Goal: Information Seeking & Learning: Learn about a topic

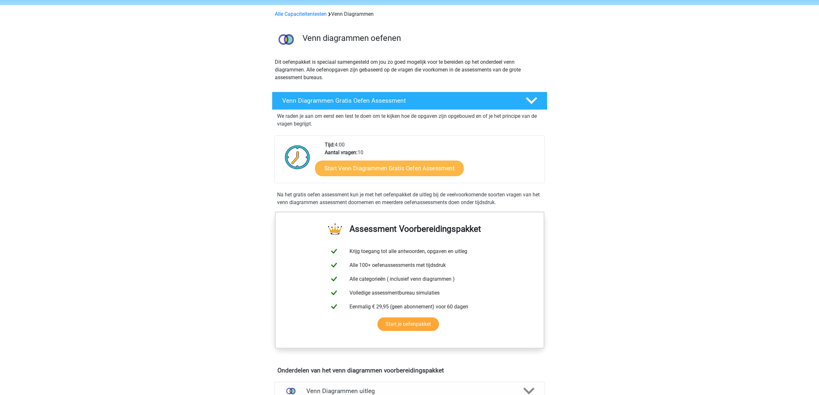
scroll to position [32, 0]
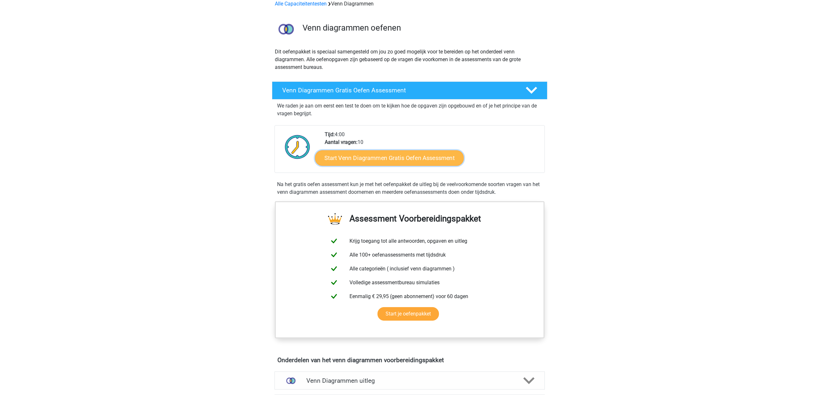
click at [416, 155] on link "Start Venn Diagrammen Gratis Oefen Assessment" at bounding box center [389, 157] width 149 height 15
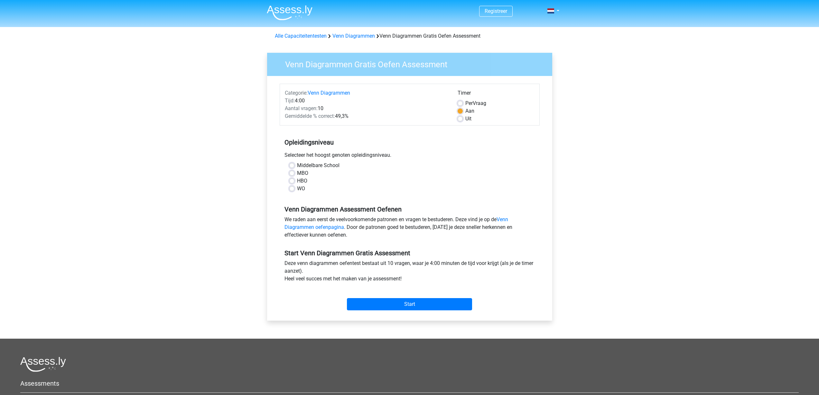
click at [297, 182] on label "HBO" at bounding box center [302, 181] width 10 height 8
click at [292, 182] on input "HBO" at bounding box center [291, 180] width 5 height 6
radio input "true"
click at [399, 301] on input "Start" at bounding box center [409, 304] width 125 height 12
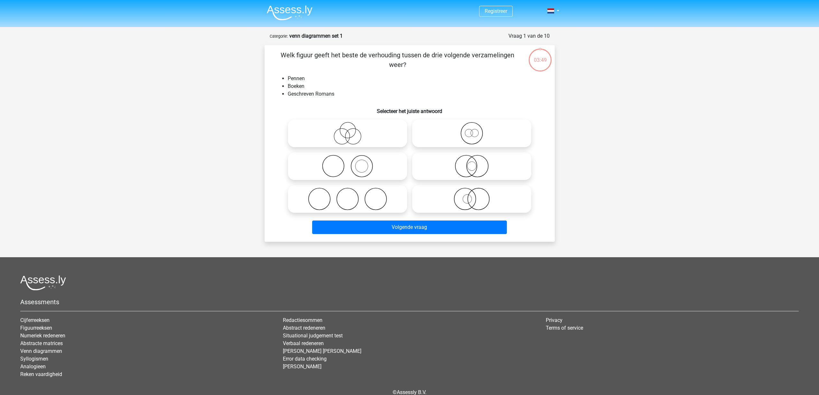
click at [353, 164] on icon at bounding box center [348, 166] width 114 height 23
click at [352, 163] on input "radio" at bounding box center [350, 161] width 4 height 4
radio input "true"
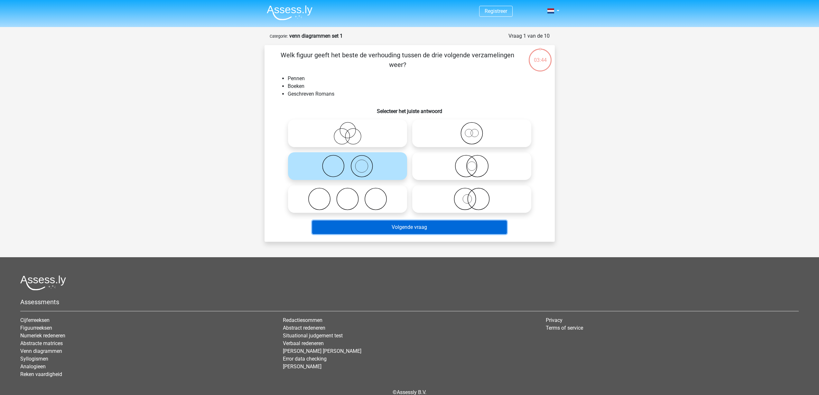
click at [450, 228] on button "Volgende vraag" at bounding box center [409, 228] width 195 height 14
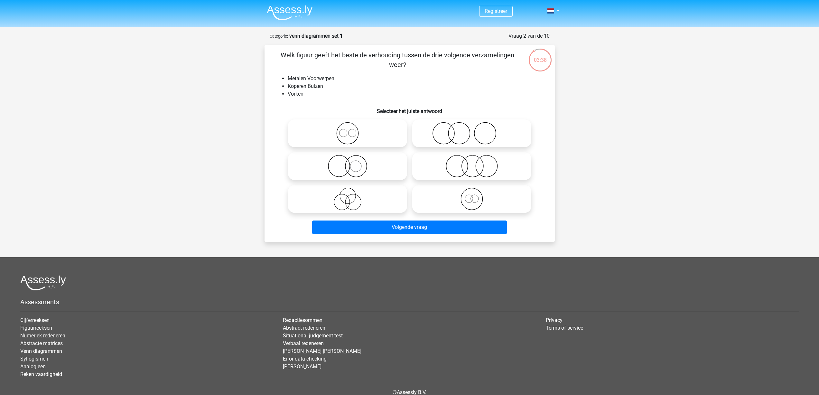
click at [346, 129] on icon at bounding box center [348, 133] width 114 height 23
click at [348, 129] on input "radio" at bounding box center [350, 128] width 4 height 4
radio input "true"
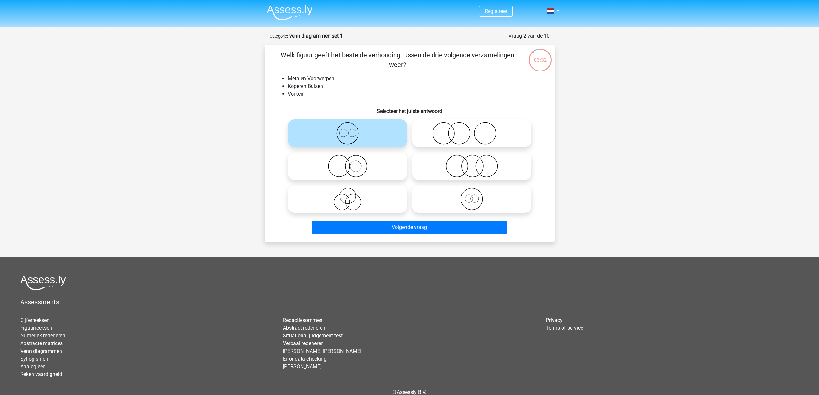
click at [473, 160] on input "radio" at bounding box center [474, 161] width 4 height 4
radio input "true"
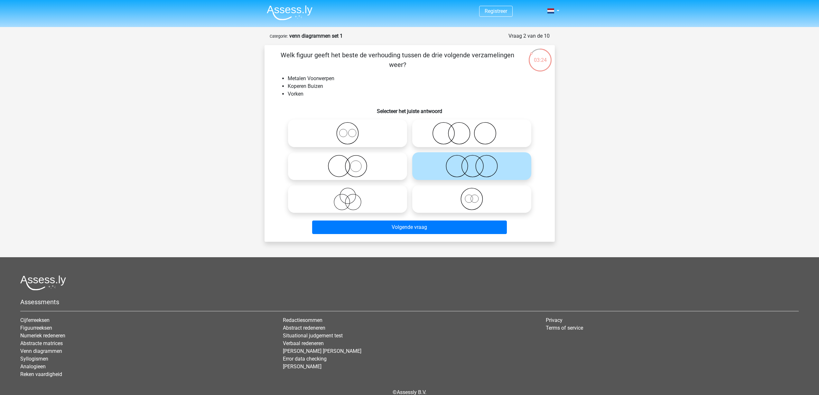
click at [458, 123] on icon at bounding box center [472, 133] width 114 height 23
click at [472, 126] on input "radio" at bounding box center [474, 128] width 4 height 4
radio input "true"
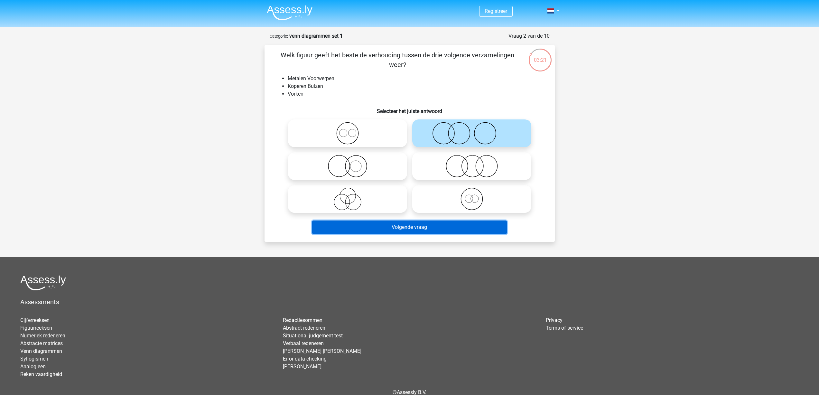
click at [443, 225] on button "Volgende vraag" at bounding box center [409, 228] width 195 height 14
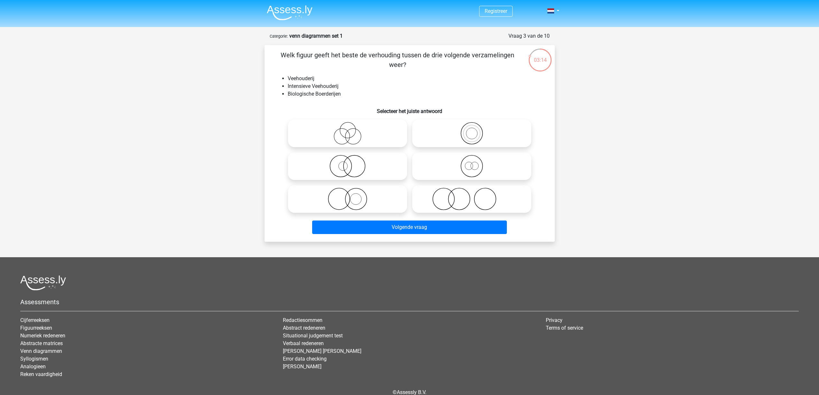
click at [388, 133] on icon at bounding box center [348, 133] width 114 height 23
click at [352, 130] on input "radio" at bounding box center [350, 128] width 4 height 4
radio input "true"
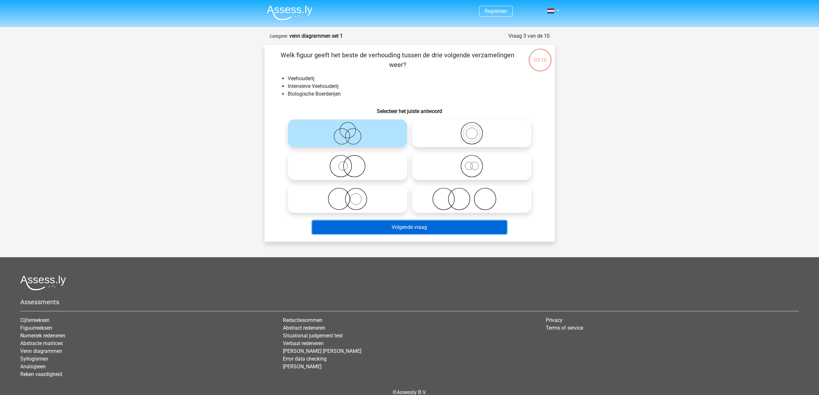
click at [414, 227] on button "Volgende vraag" at bounding box center [409, 228] width 195 height 14
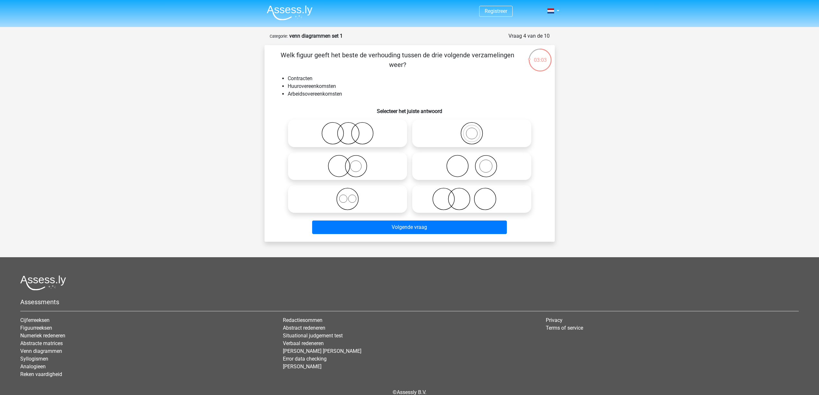
click at [353, 198] on icon at bounding box center [348, 199] width 114 height 23
click at [352, 196] on input "radio" at bounding box center [350, 194] width 4 height 4
radio input "true"
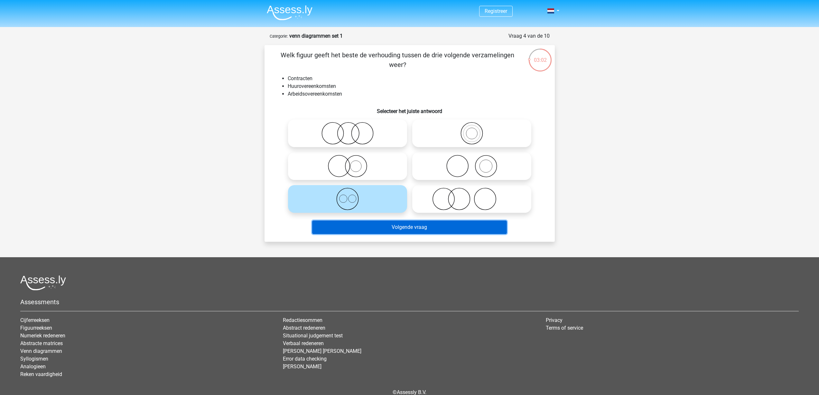
click at [391, 225] on button "Volgende vraag" at bounding box center [409, 228] width 195 height 14
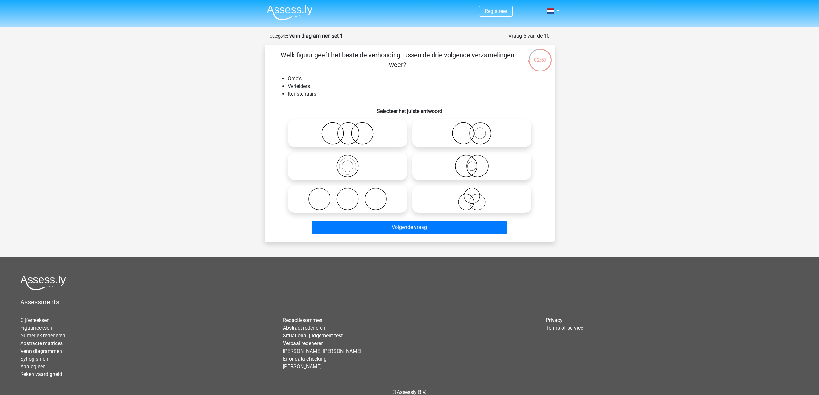
click at [454, 198] on icon at bounding box center [472, 199] width 114 height 23
click at [472, 196] on input "radio" at bounding box center [474, 194] width 4 height 4
radio input "true"
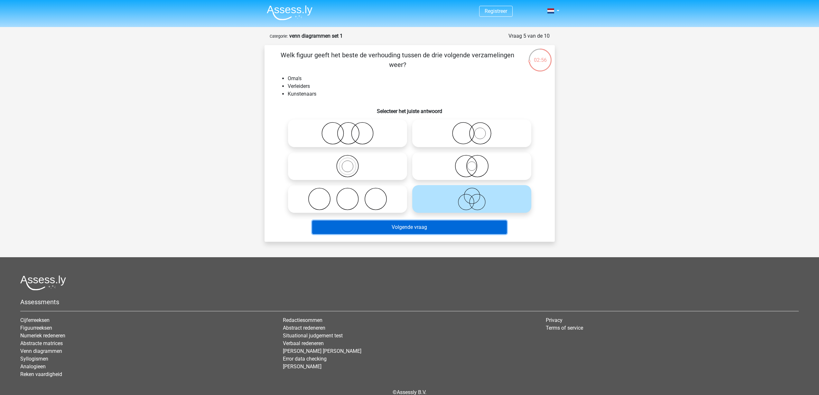
click at [421, 226] on button "Volgende vraag" at bounding box center [409, 228] width 195 height 14
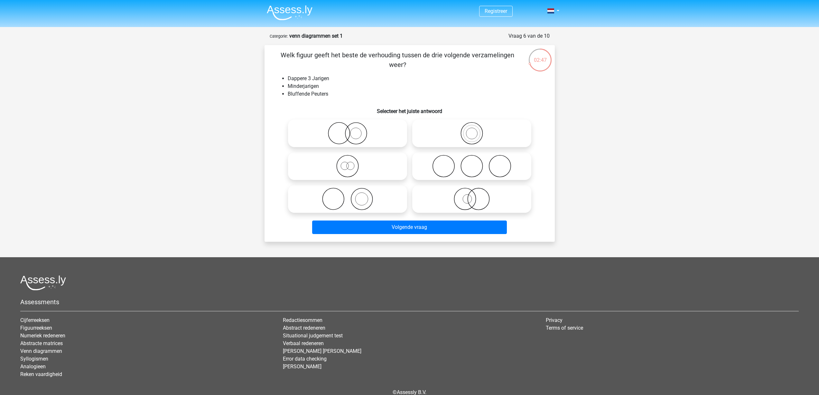
click at [367, 170] on icon at bounding box center [348, 166] width 114 height 23
click at [352, 163] on input "radio" at bounding box center [350, 161] width 4 height 4
radio input "true"
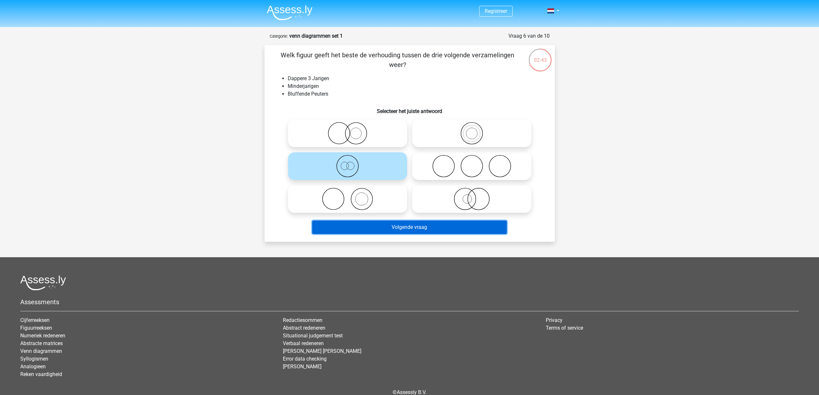
click at [470, 232] on button "Volgende vraag" at bounding box center [409, 228] width 195 height 14
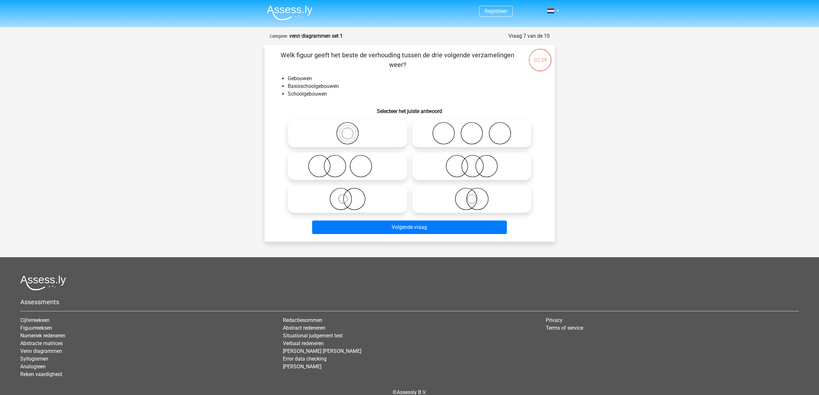
click at [353, 134] on icon at bounding box center [348, 133] width 114 height 23
click at [352, 130] on input "radio" at bounding box center [350, 128] width 4 height 4
radio input "true"
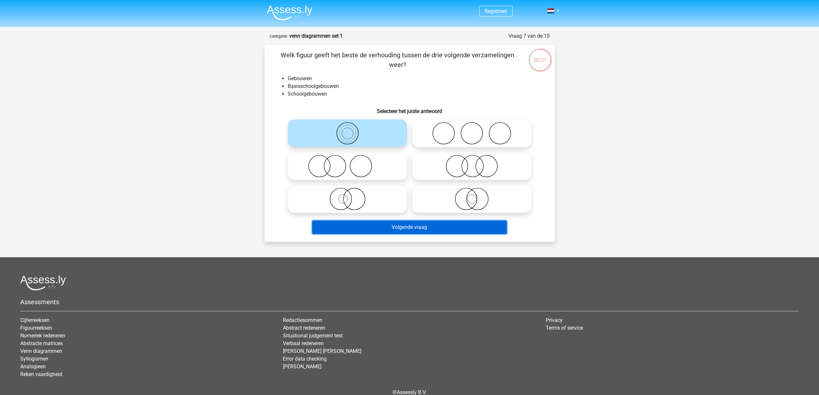
click at [394, 230] on button "Volgende vraag" at bounding box center [409, 228] width 195 height 14
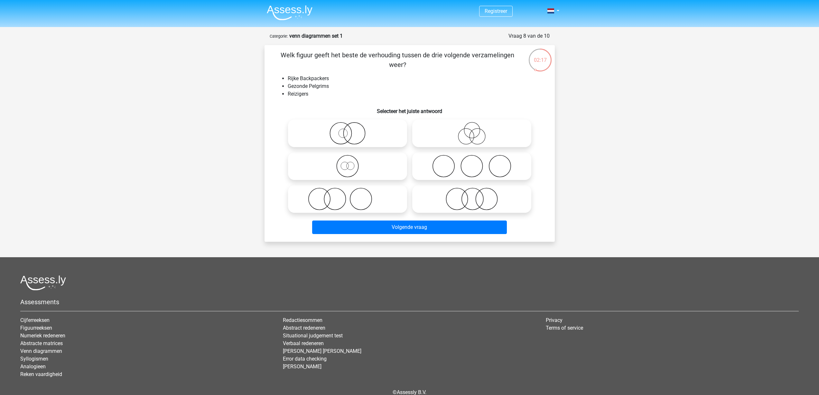
click at [485, 136] on circle at bounding box center [478, 137] width 16 height 16
click at [476, 130] on input "radio" at bounding box center [474, 128] width 4 height 4
radio input "true"
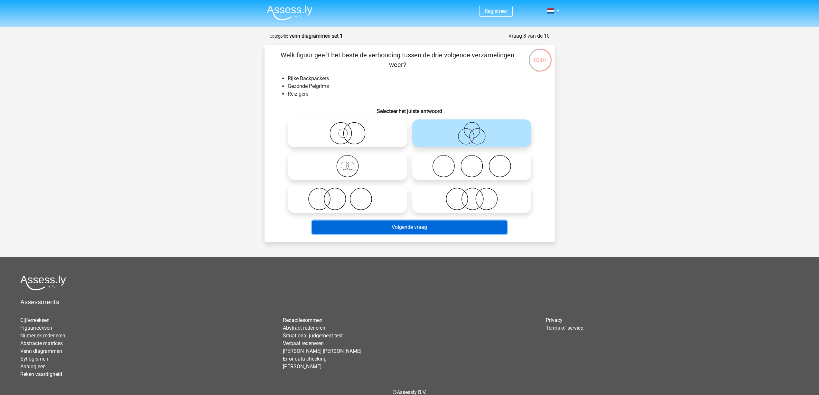
click at [411, 227] on button "Volgende vraag" at bounding box center [409, 228] width 195 height 14
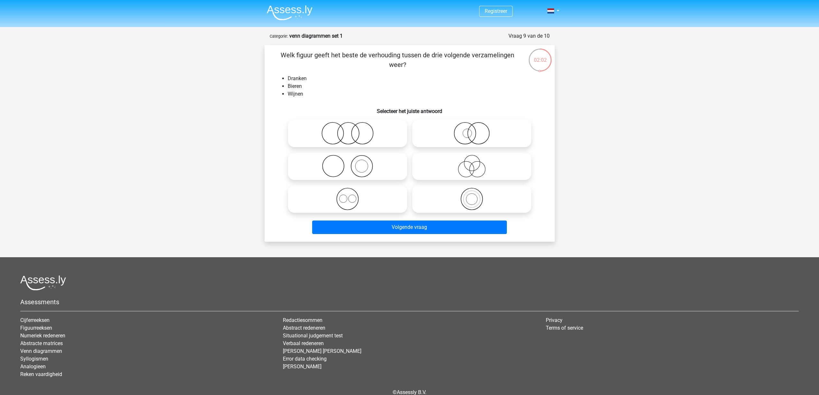
click at [364, 200] on icon at bounding box center [348, 199] width 114 height 23
click at [352, 196] on input "radio" at bounding box center [350, 194] width 4 height 4
radio input "true"
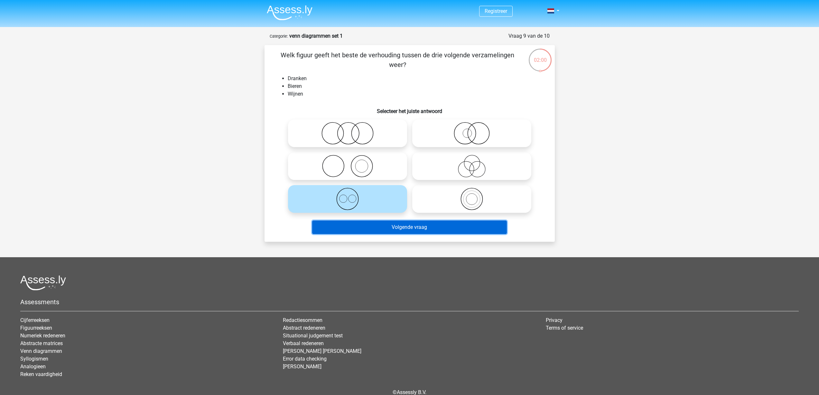
click at [390, 227] on button "Volgende vraag" at bounding box center [409, 228] width 195 height 14
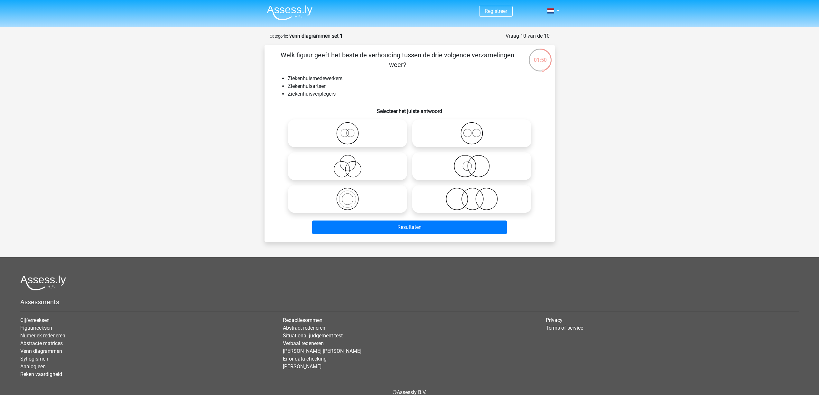
click at [348, 130] on input "radio" at bounding box center [350, 128] width 4 height 4
radio input "true"
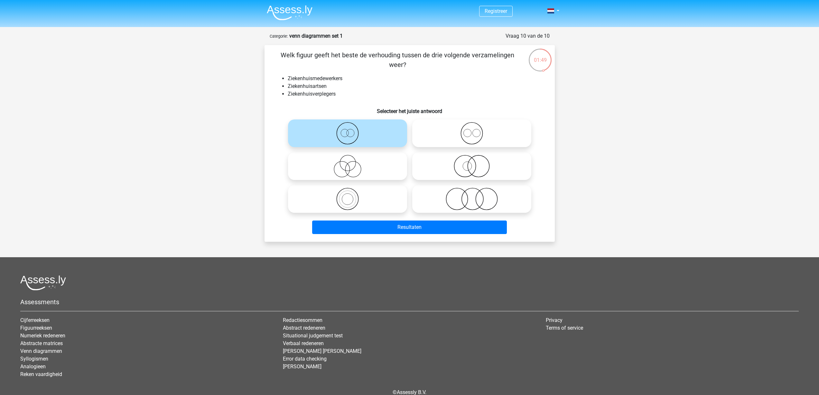
click at [424, 133] on icon at bounding box center [472, 133] width 114 height 23
click at [472, 130] on input "radio" at bounding box center [474, 128] width 4 height 4
radio input "true"
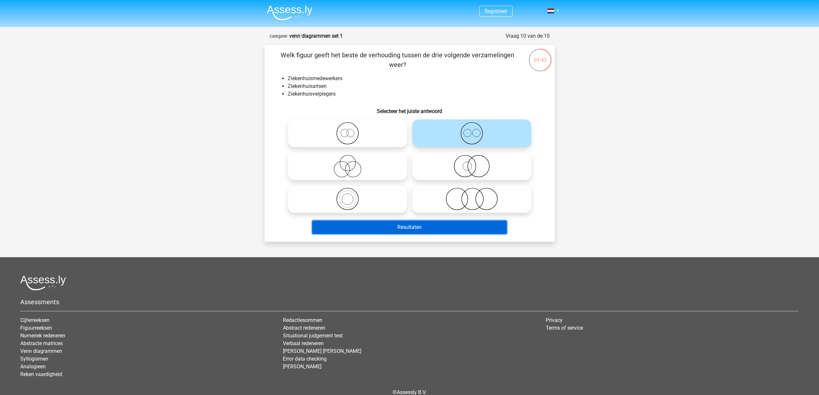
click at [411, 226] on button "Resultaten" at bounding box center [409, 228] width 195 height 14
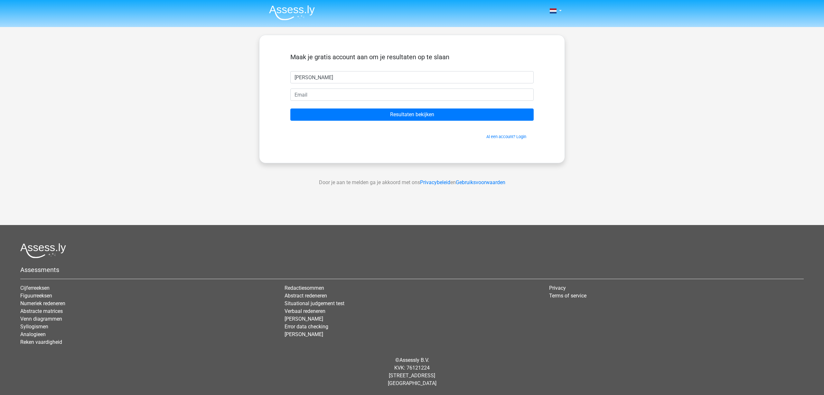
type input "[PERSON_NAME]"
type input "timcohen03@gmail.com"
click at [369, 125] on form "Maak je gratis account aan om je resultaten op te slaan tim timcohen03@gmail.co…" at bounding box center [411, 96] width 243 height 87
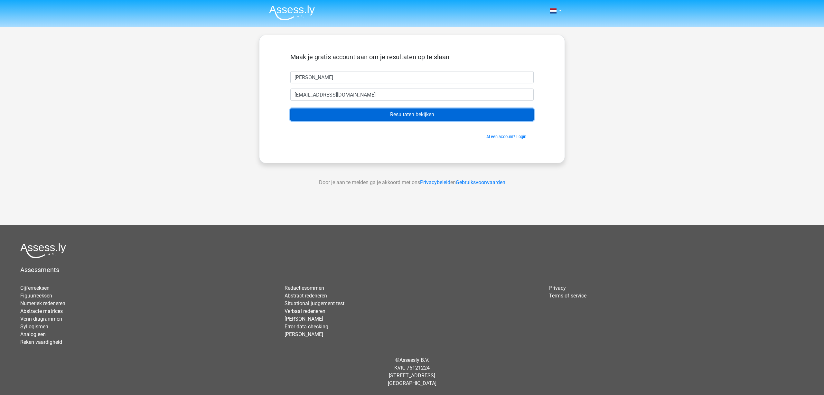
click at [368, 114] on input "Resultaten bekijken" at bounding box center [411, 115] width 243 height 12
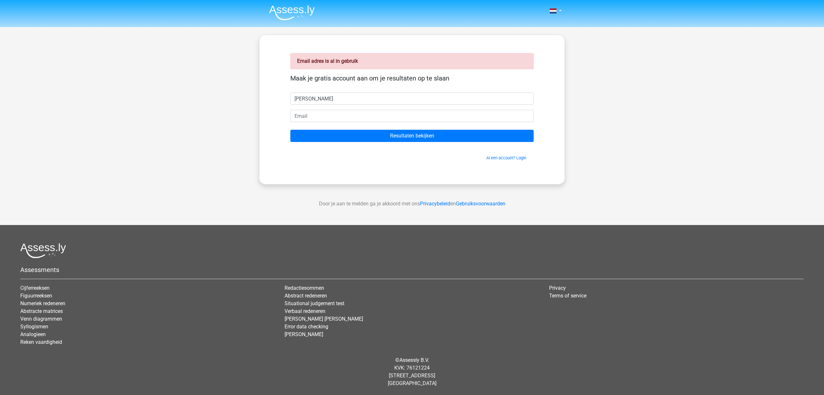
type input "[PERSON_NAME]"
type input "[EMAIL_ADDRESS][DOMAIN_NAME]"
click at [290, 130] on input "Resultaten bekijken" at bounding box center [411, 136] width 243 height 12
type input "[PERSON_NAME]"
type input "[PERSON_NAME][EMAIL_ADDRESS][PERSON_NAME][DOMAIN_NAME]"
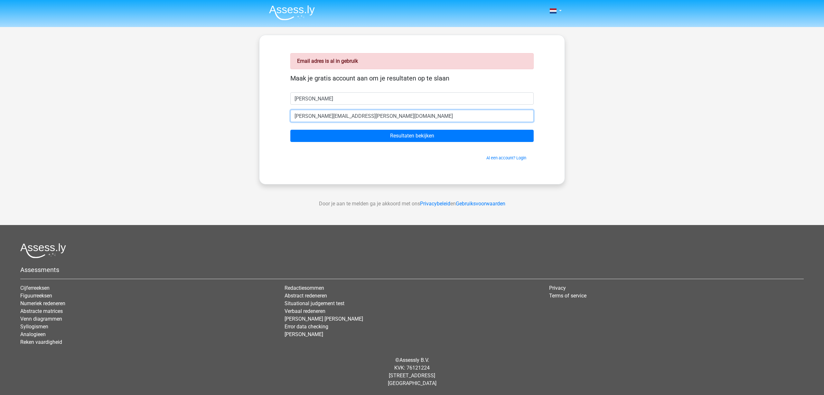
click at [290, 130] on input "Resultaten bekijken" at bounding box center [411, 136] width 243 height 12
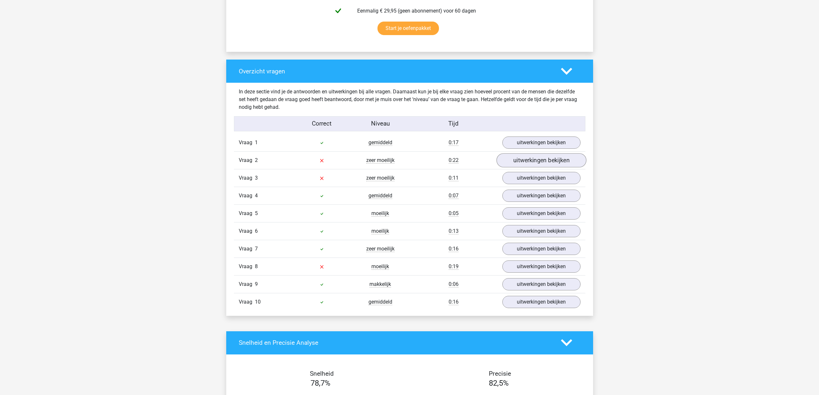
scroll to position [419, 0]
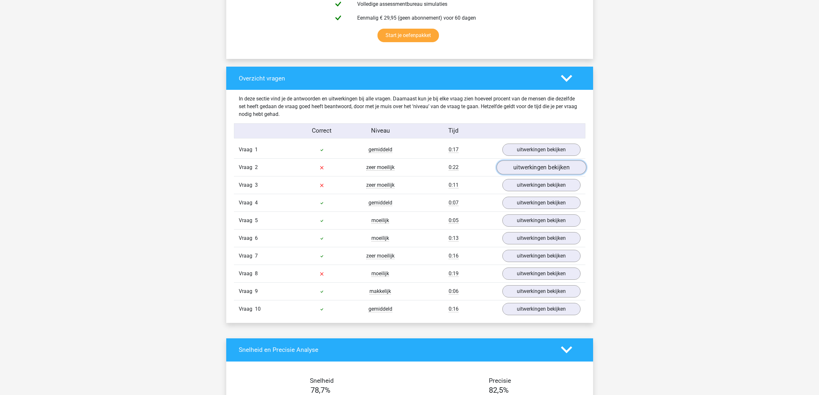
click at [564, 168] on link "uitwerkingen bekijken" at bounding box center [541, 167] width 90 height 14
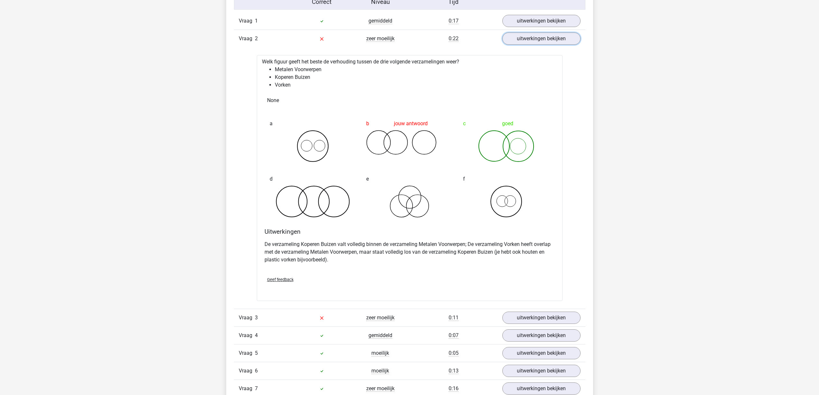
scroll to position [676, 0]
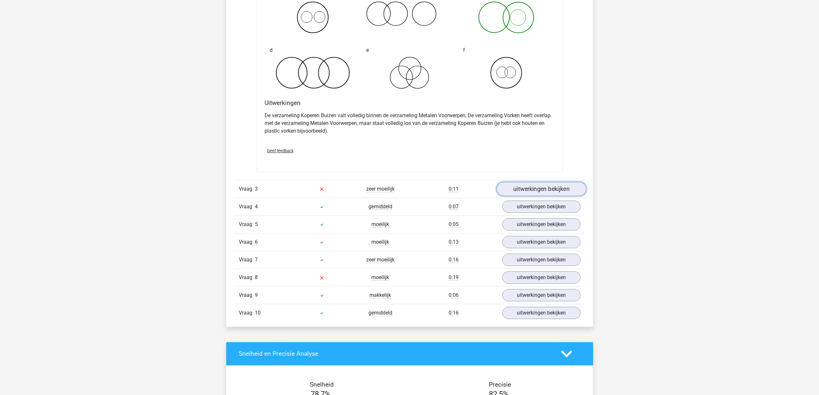
click at [548, 189] on link "uitwerkingen bekijken" at bounding box center [541, 189] width 90 height 14
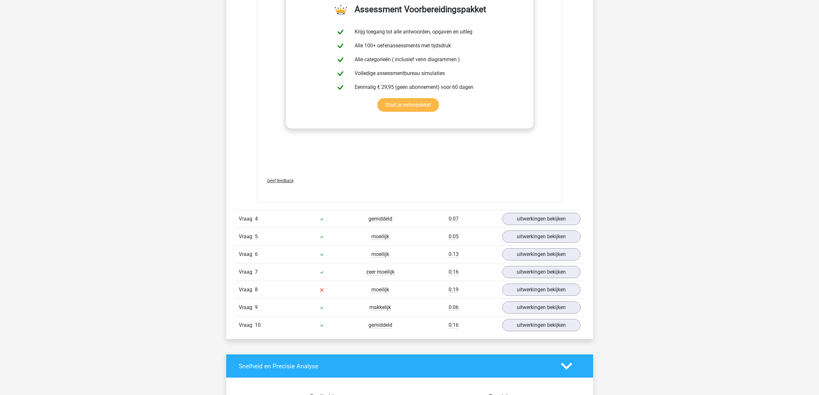
scroll to position [1159, 0]
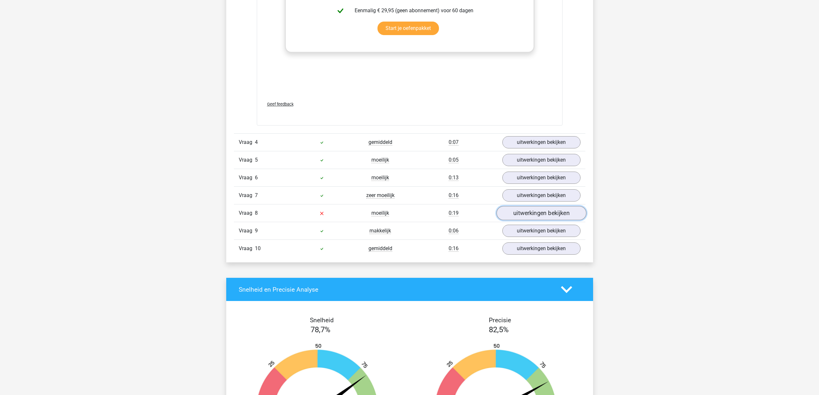
click at [522, 217] on link "uitwerkingen bekijken" at bounding box center [541, 213] width 90 height 14
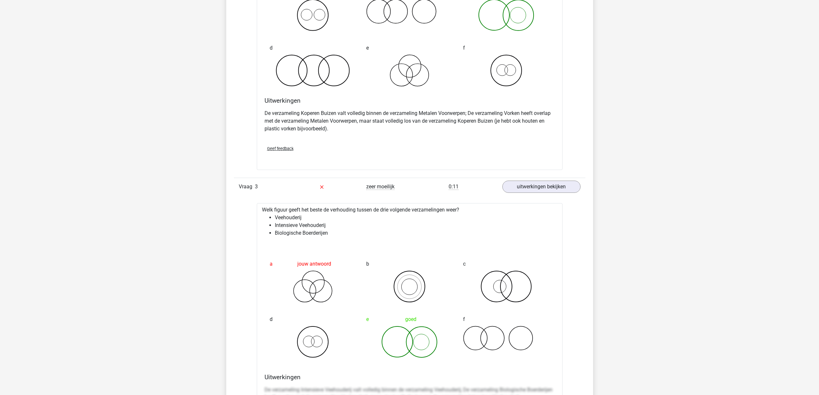
scroll to position [580, 0]
